Goal: Information Seeking & Learning: Learn about a topic

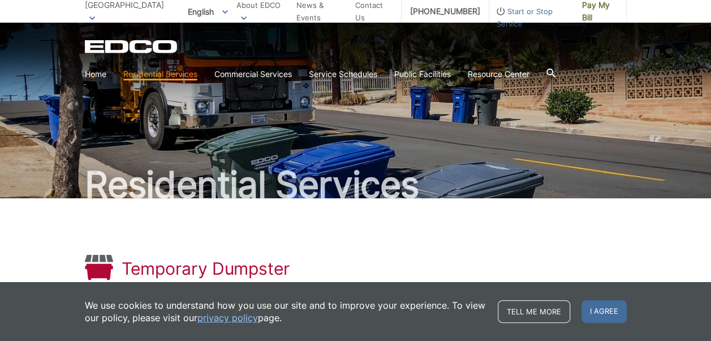
scroll to position [69, 0]
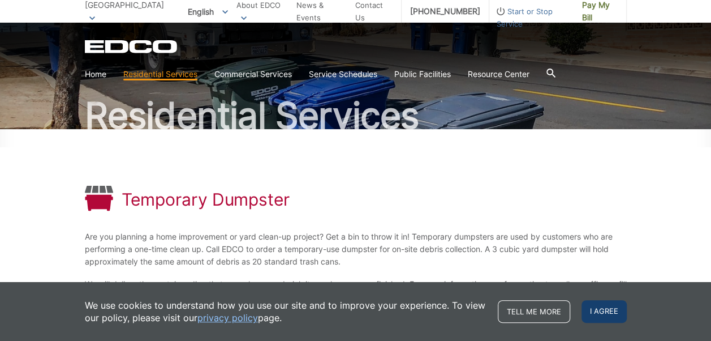
click at [607, 313] on span "I agree" at bounding box center [604, 311] width 45 height 23
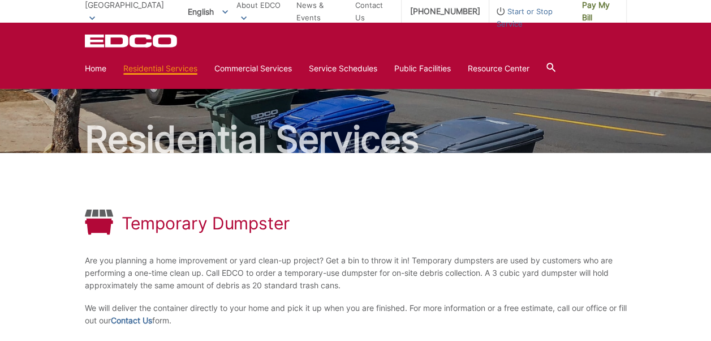
scroll to position [0, 0]
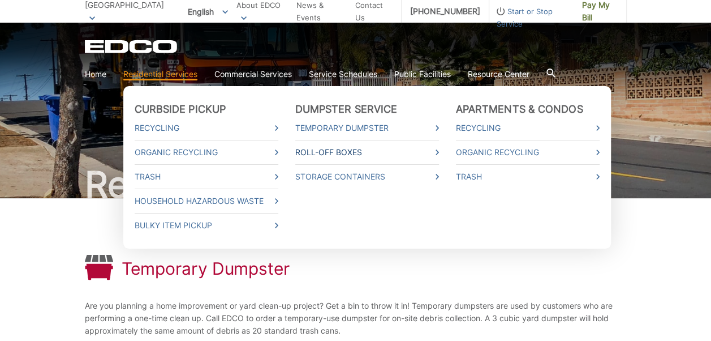
click at [438, 152] on icon at bounding box center [437, 152] width 3 height 6
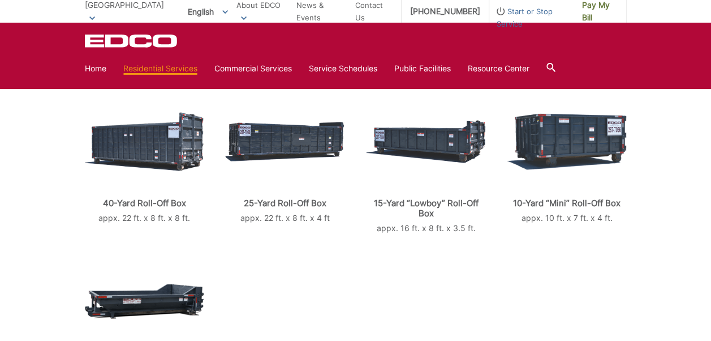
scroll to position [244, 0]
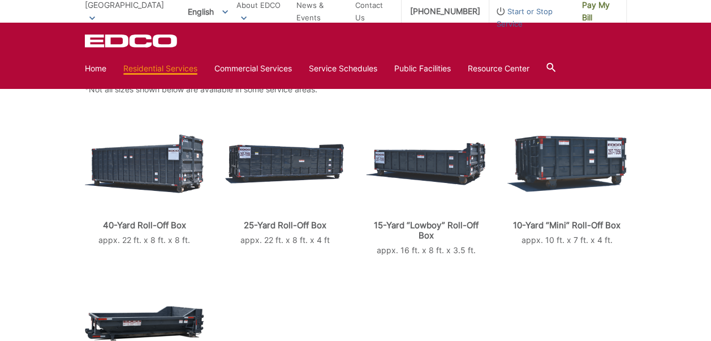
click at [446, 161] on img at bounding box center [425, 163] width 119 height 43
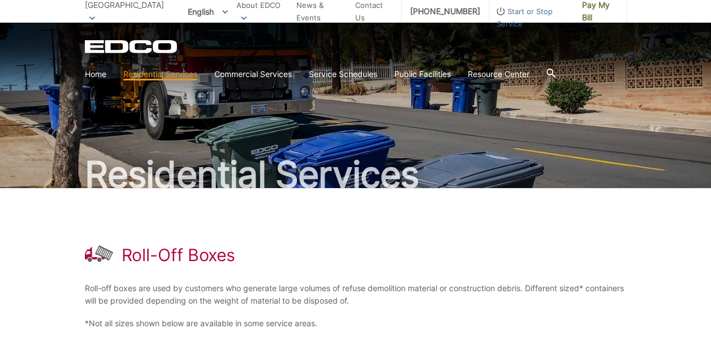
scroll to position [0, 0]
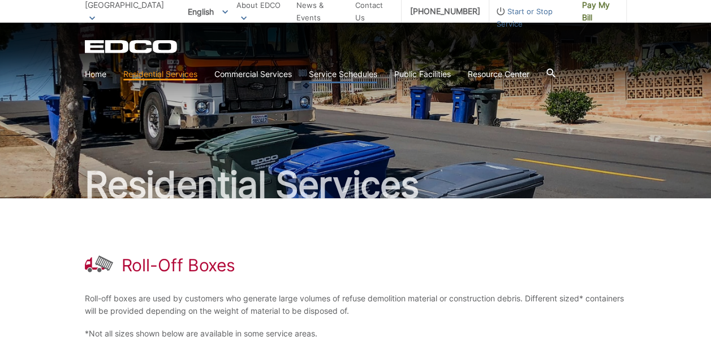
click at [339, 74] on link "Service Schedules" at bounding box center [343, 74] width 68 height 12
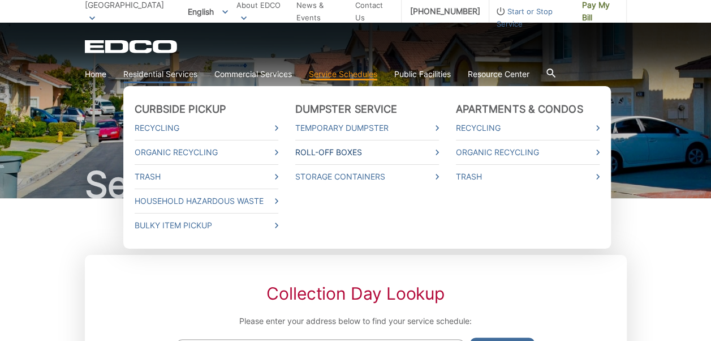
click at [436, 153] on icon at bounding box center [437, 152] width 3 height 6
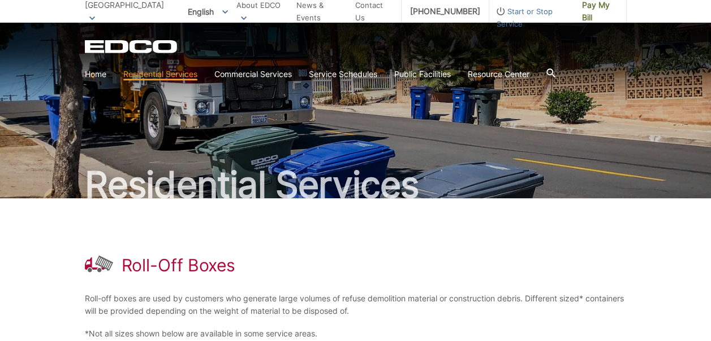
scroll to position [298, 0]
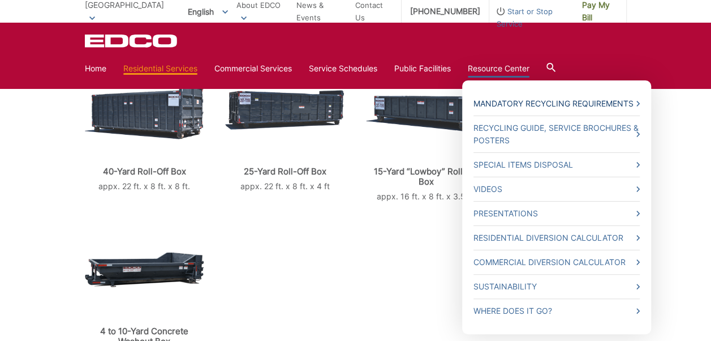
click at [522, 104] on link "Mandatory Recycling Requirements" at bounding box center [557, 103] width 166 height 12
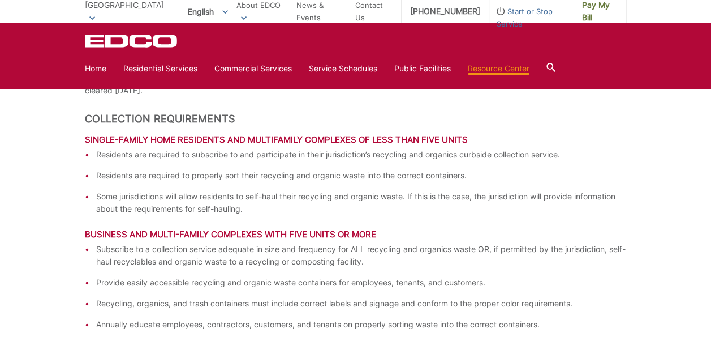
scroll to position [1109, 0]
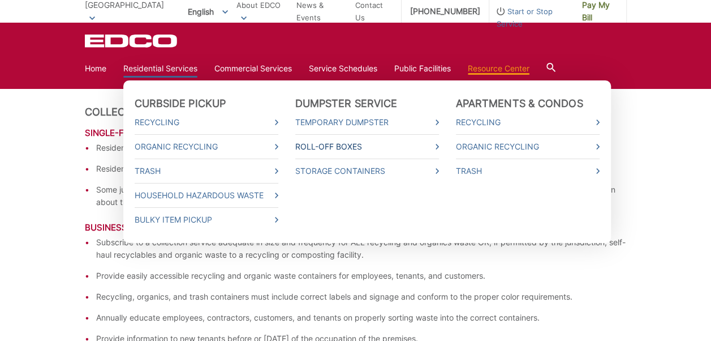
click at [437, 148] on icon at bounding box center [437, 147] width 3 height 6
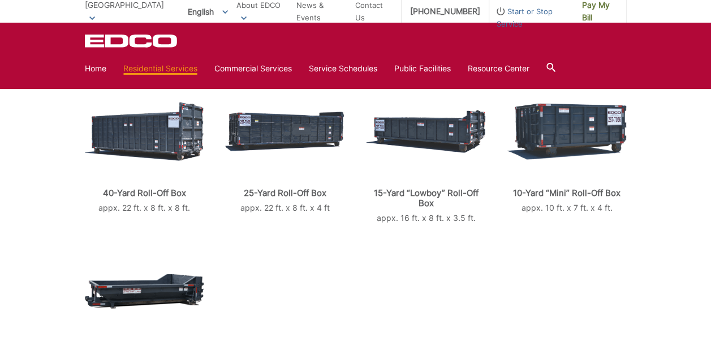
scroll to position [269, 0]
